Goal: Information Seeking & Learning: Check status

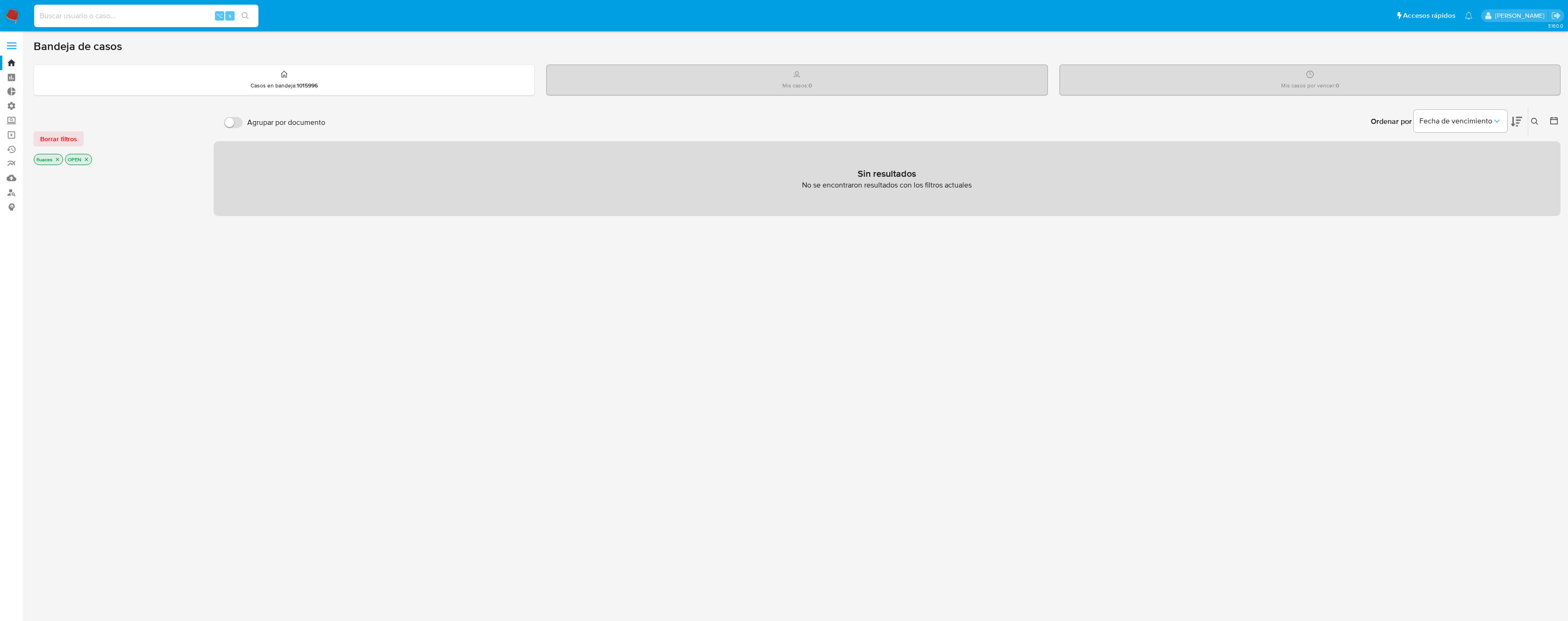
click at [155, 13] on input at bounding box center [146, 16] width 225 height 12
paste input "0lHRX4TgMuXaQKQB2Cl4bW1P"
type input "0lHRX4TgMuXaQKQB2Cl4bW1P"
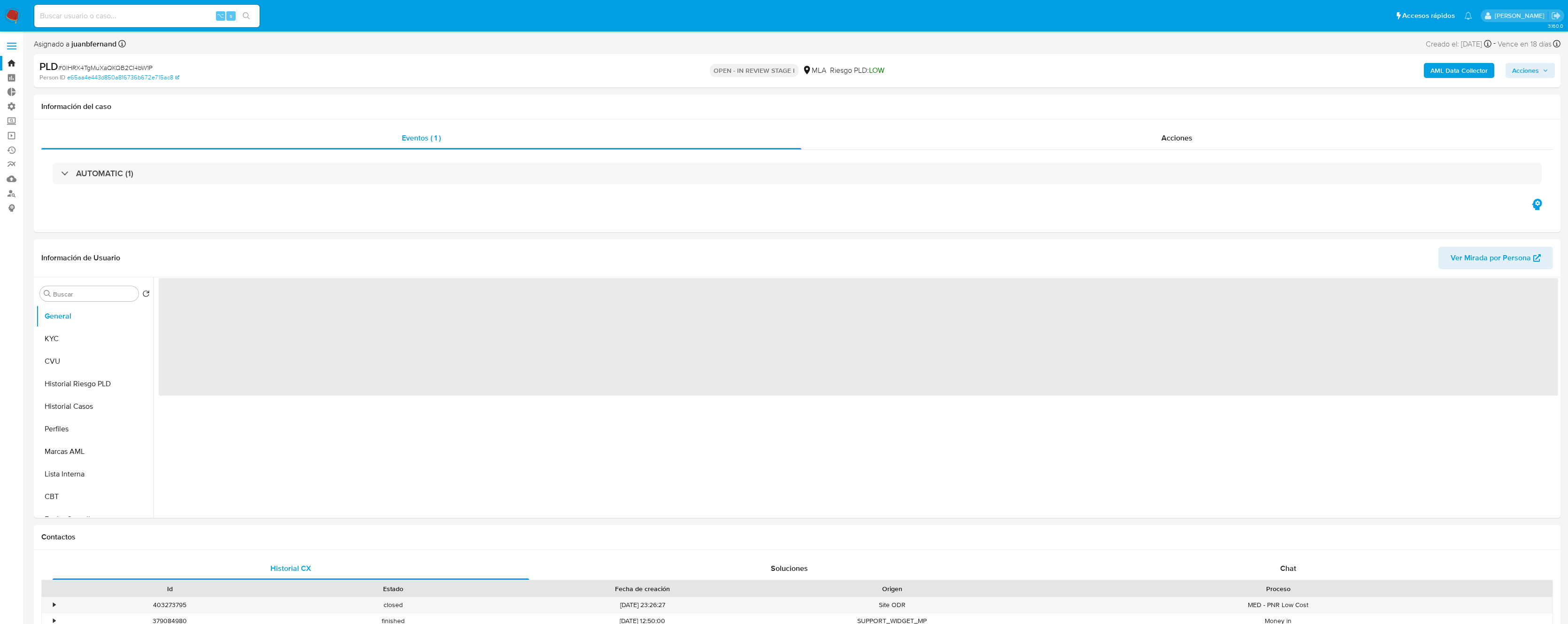
select select "10"
